Goal: Task Accomplishment & Management: Manage account settings

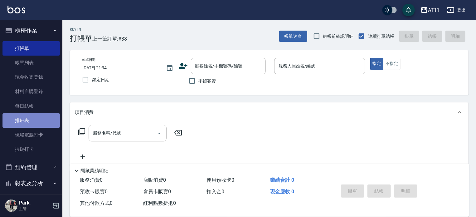
click at [34, 126] on link "排班表" at bounding box center [30, 120] width 57 height 14
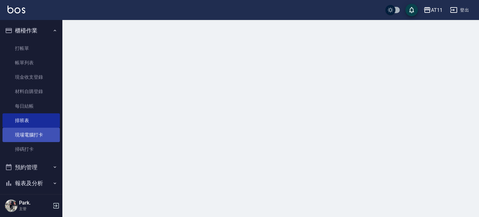
click at [32, 136] on link "現場電腦打卡" at bounding box center [30, 135] width 57 height 14
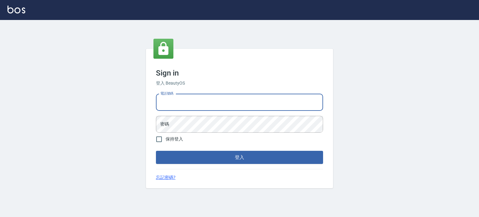
click at [240, 98] on input "電話號碼" at bounding box center [239, 102] width 167 height 17
type input "0953539532"
click at [156, 151] on button "登入" at bounding box center [239, 157] width 167 height 13
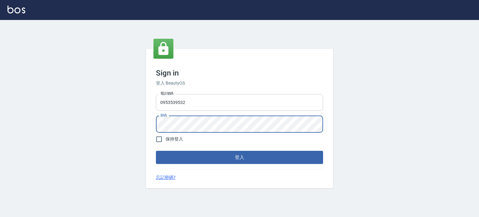
click at [156, 151] on button "登入" at bounding box center [239, 157] width 167 height 13
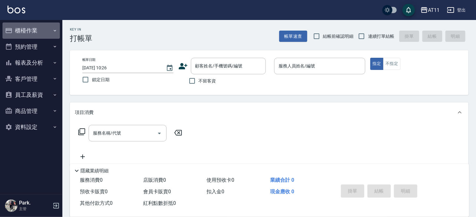
click at [32, 34] on button "櫃檯作業" at bounding box center [30, 30] width 57 height 16
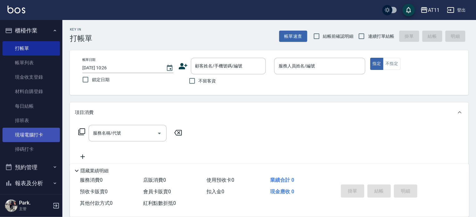
click at [36, 128] on link "現場電腦打卡" at bounding box center [30, 135] width 57 height 14
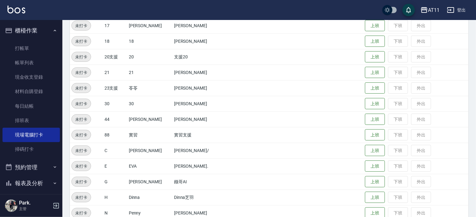
scroll to position [187, 0]
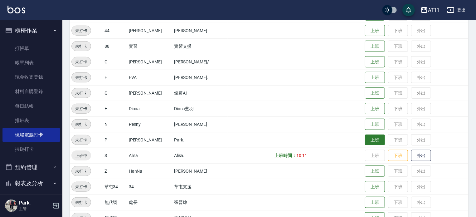
click at [373, 138] on button "上班" at bounding box center [375, 139] width 20 height 11
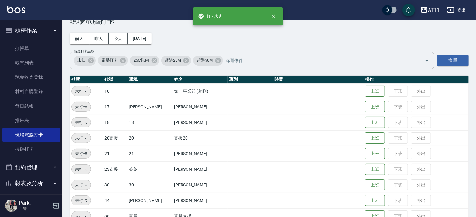
scroll to position [0, 0]
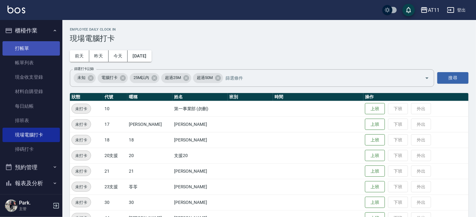
click at [22, 44] on link "打帳單" at bounding box center [30, 48] width 57 height 14
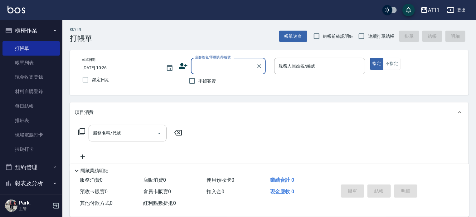
click at [38, 32] on button "櫃檯作業" at bounding box center [30, 30] width 57 height 16
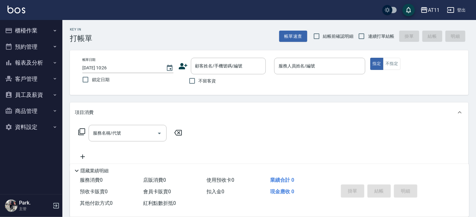
click at [26, 63] on button "報表及分析" at bounding box center [30, 63] width 57 height 16
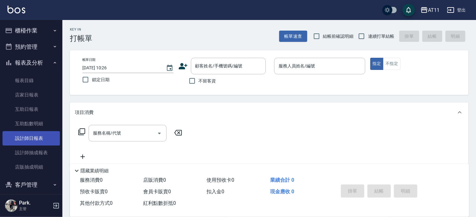
click at [36, 141] on link "設計師日報表" at bounding box center [30, 138] width 57 height 14
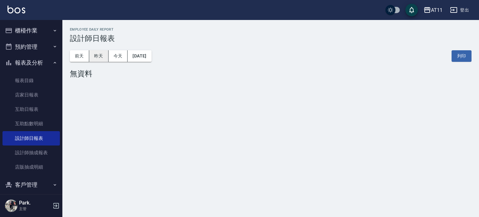
click at [96, 57] on button "昨天" at bounding box center [98, 56] width 19 height 12
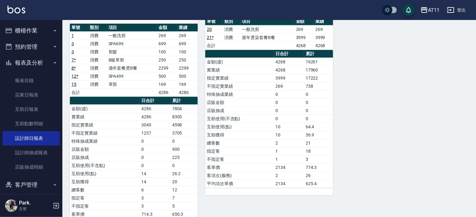
scroll to position [390, 0]
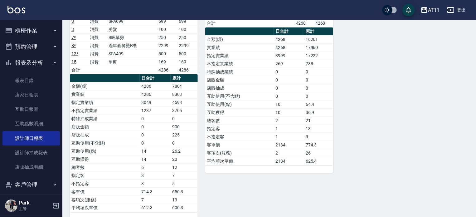
click at [37, 61] on button "報表及分析" at bounding box center [30, 63] width 57 height 16
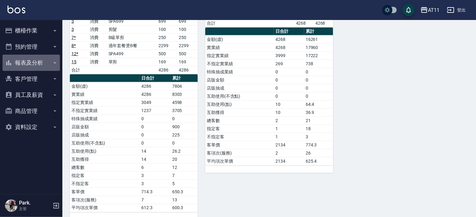
drag, startPoint x: 27, startPoint y: 62, endPoint x: 29, endPoint y: 69, distance: 6.7
click at [27, 62] on button "報表及分析" at bounding box center [30, 63] width 57 height 16
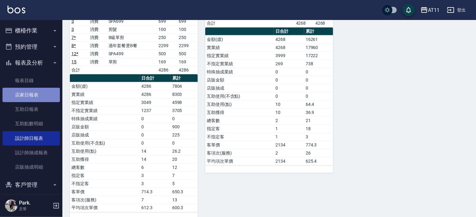
click at [32, 98] on link "店家日報表" at bounding box center [30, 95] width 57 height 14
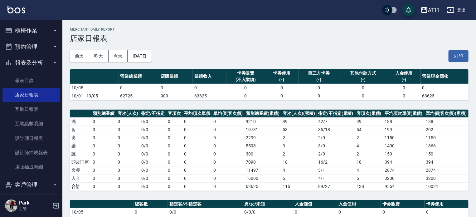
click at [30, 63] on button "報表及分析" at bounding box center [30, 63] width 57 height 16
